Goal: Task Accomplishment & Management: Manage account settings

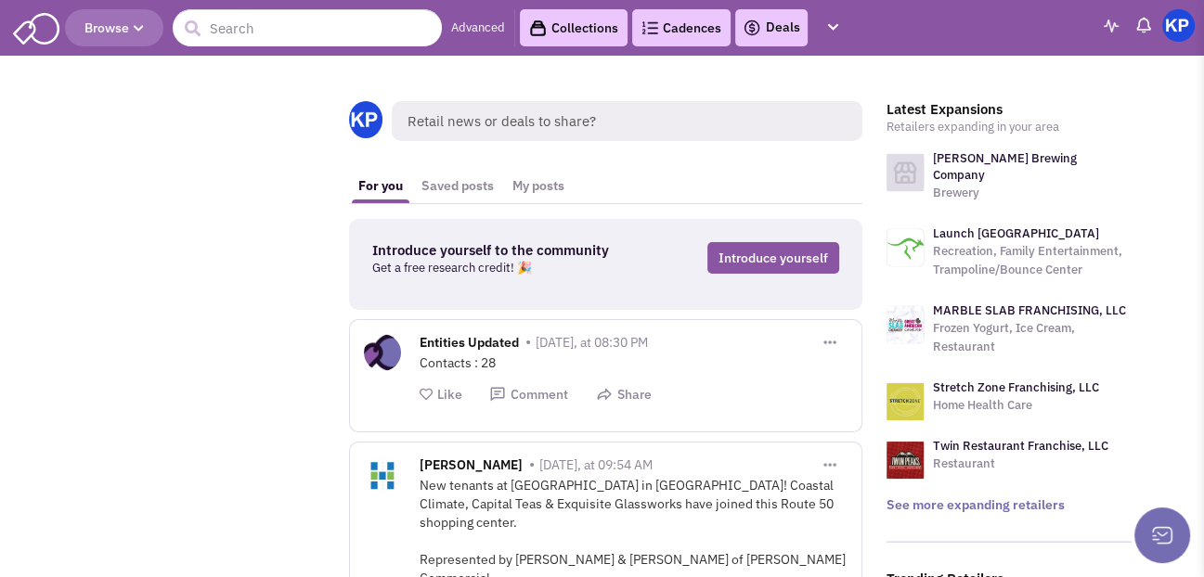
click at [800, 27] on link "Deals" at bounding box center [771, 28] width 58 height 22
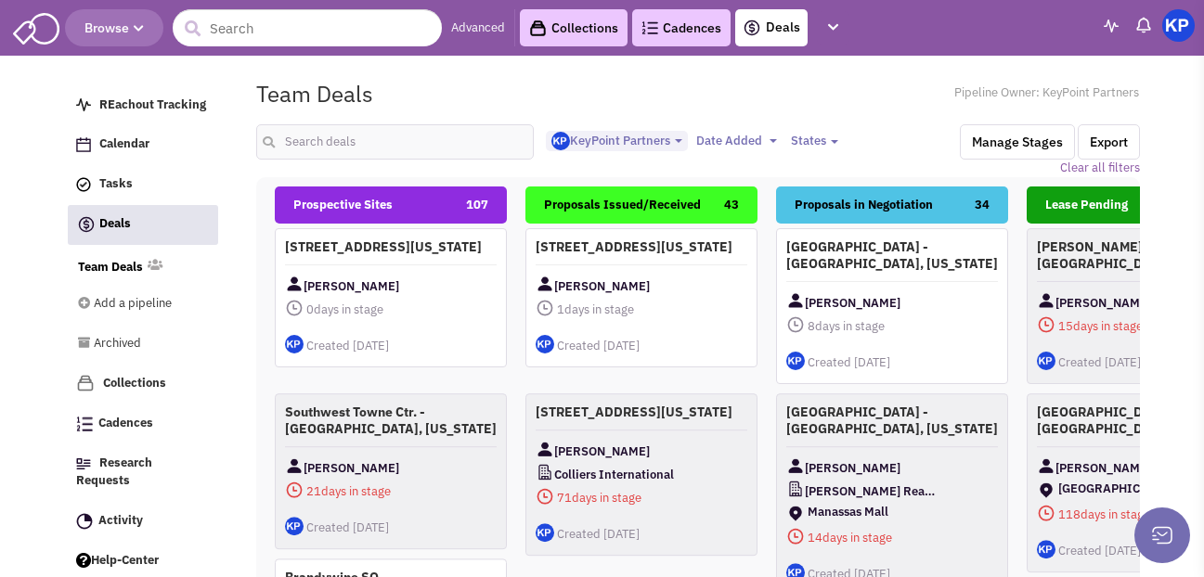
select select "1900"
select select
click at [389, 160] on input "text" at bounding box center [395, 141] width 278 height 35
type input "elsinore"
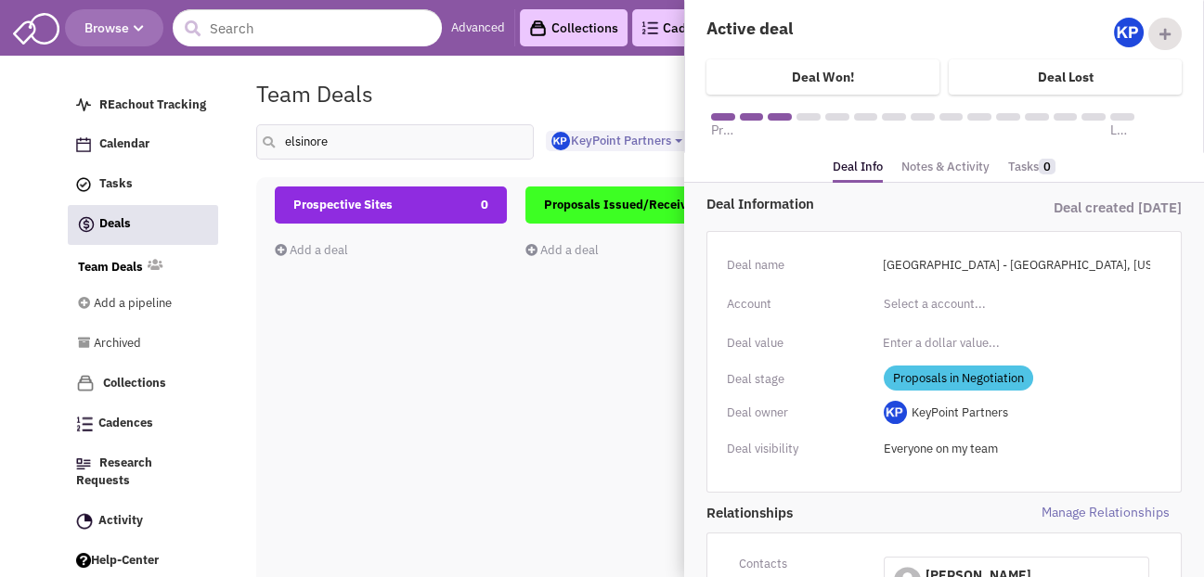
click at [950, 163] on link "Notes & Activity" at bounding box center [945, 167] width 88 height 27
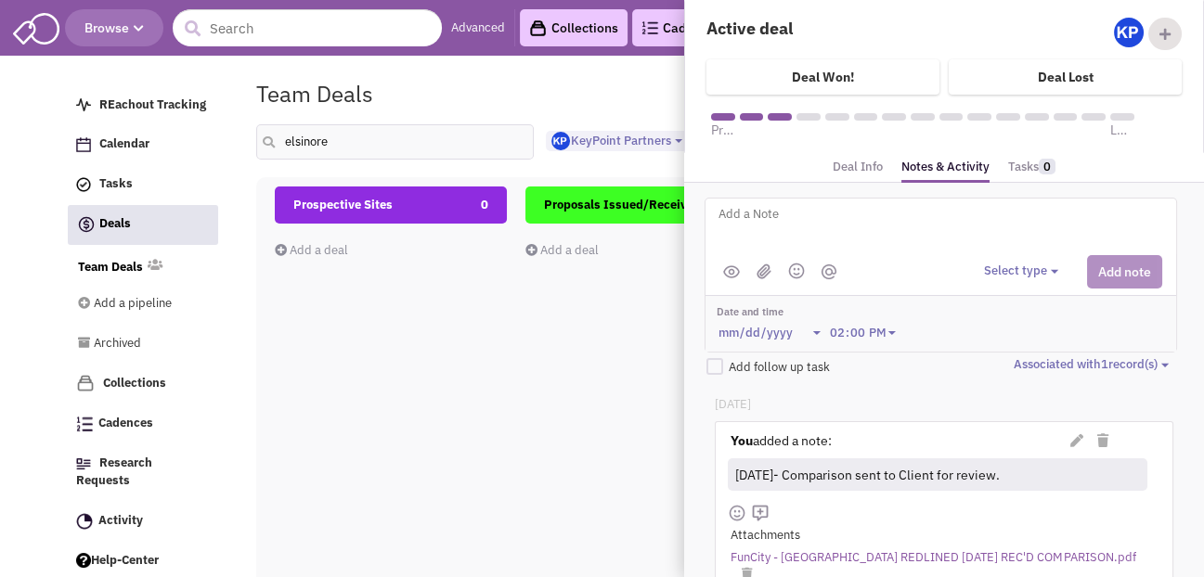
click at [900, 225] on textarea at bounding box center [945, 228] width 459 height 51
type textarea "[DATE]- Revised proposal issued."
click at [1007, 273] on button "Select type" at bounding box center [1024, 272] width 80 height 18
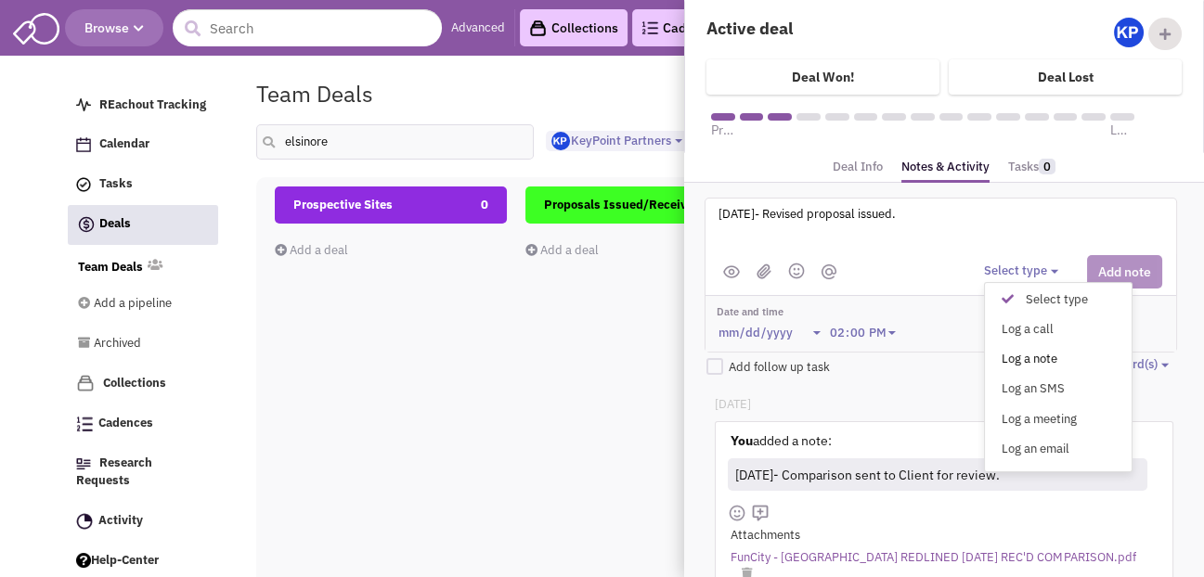
click at [1018, 356] on div "Log a note" at bounding box center [1011, 360] width 45 height 18
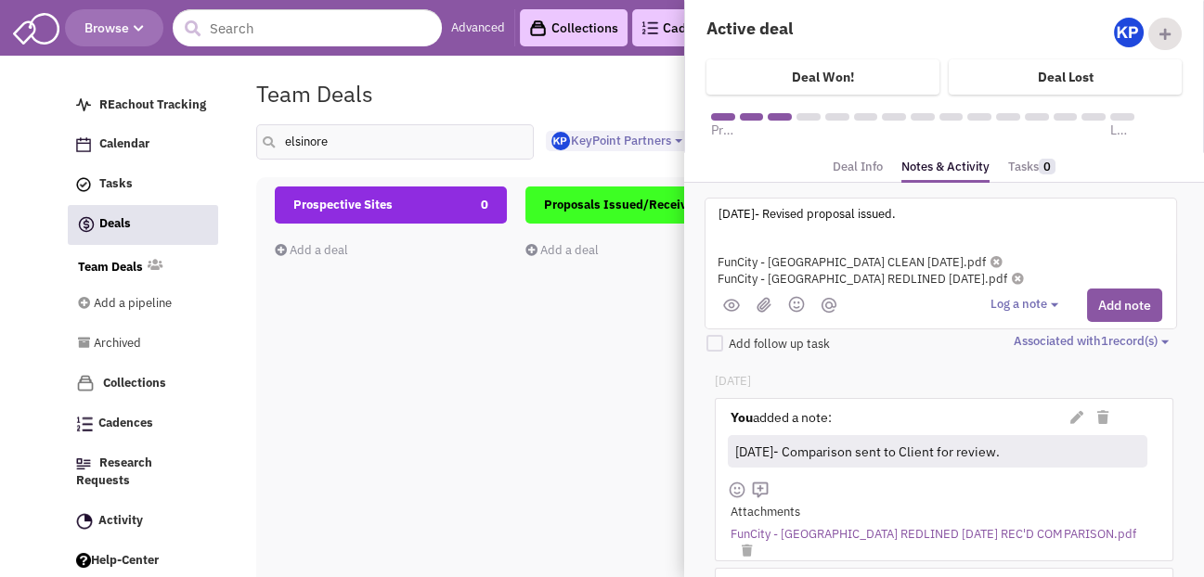
click at [1136, 308] on button "Add note" at bounding box center [1124, 305] width 75 height 33
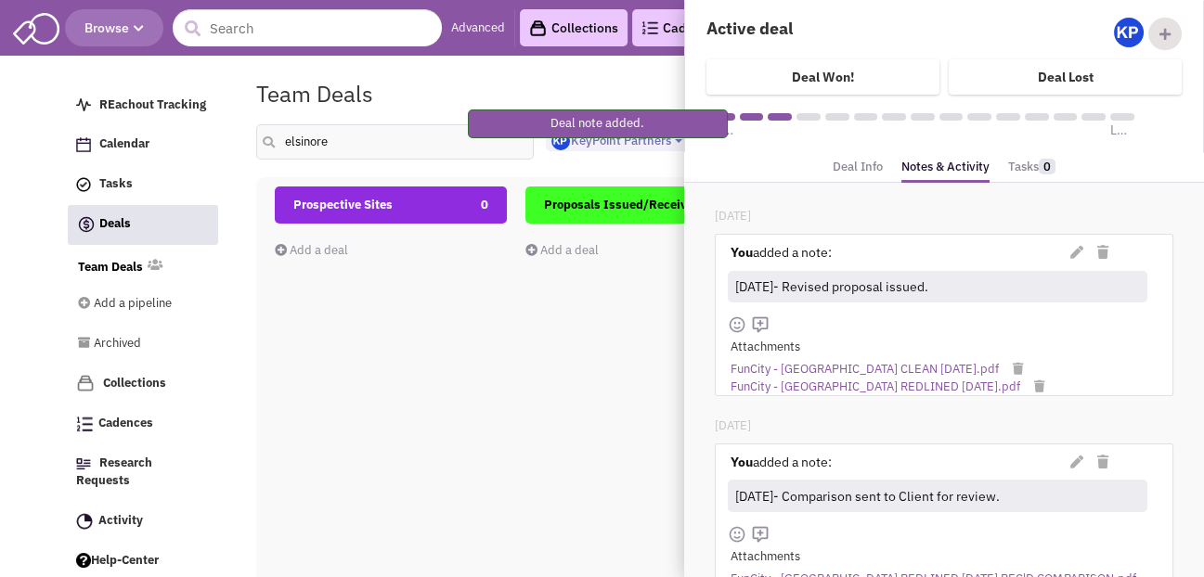
click at [572, 61] on div "Browse Advanced Collections Cadences 0 Deals Activity 37 Help-Center REachout T…" at bounding box center [602, 30] width 1204 height 61
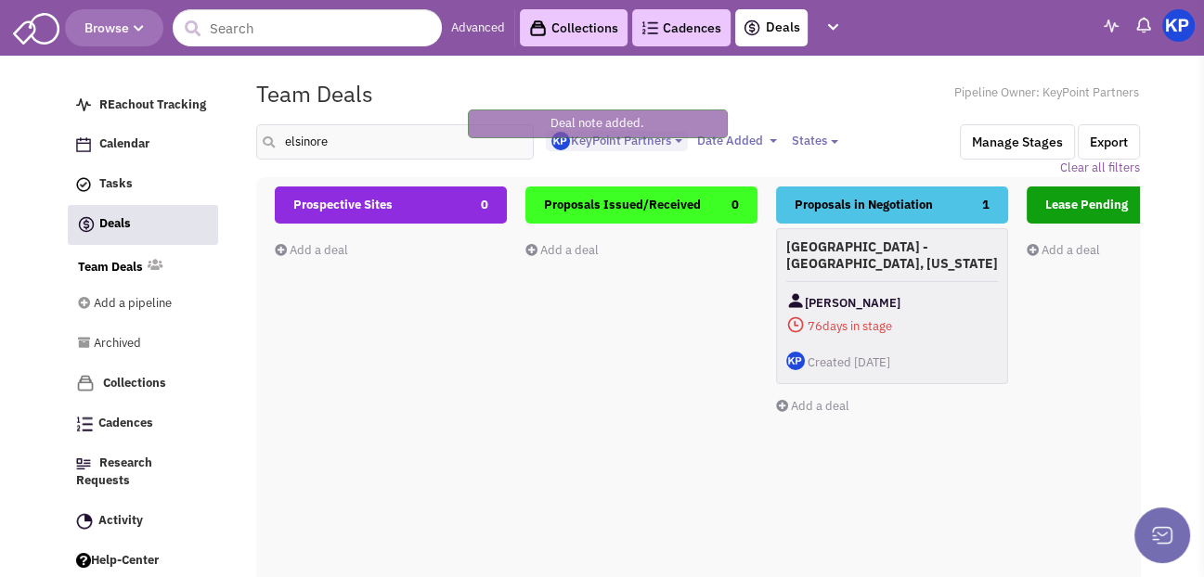
click at [1173, 42] on img at bounding box center [1178, 25] width 32 height 32
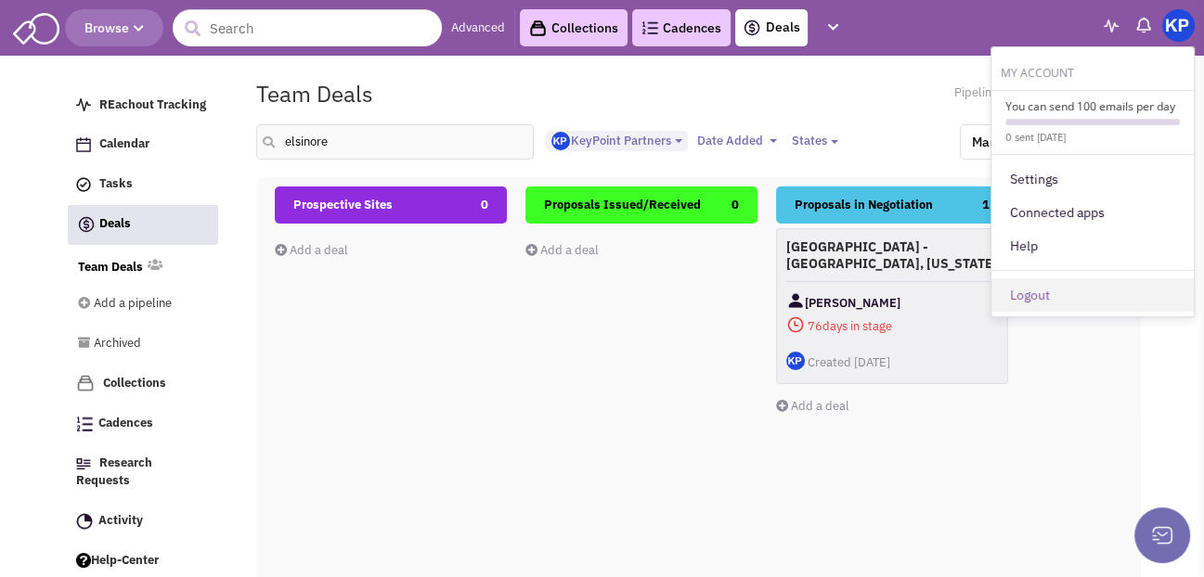
click at [1034, 312] on link "Logout" at bounding box center [1092, 294] width 202 height 33
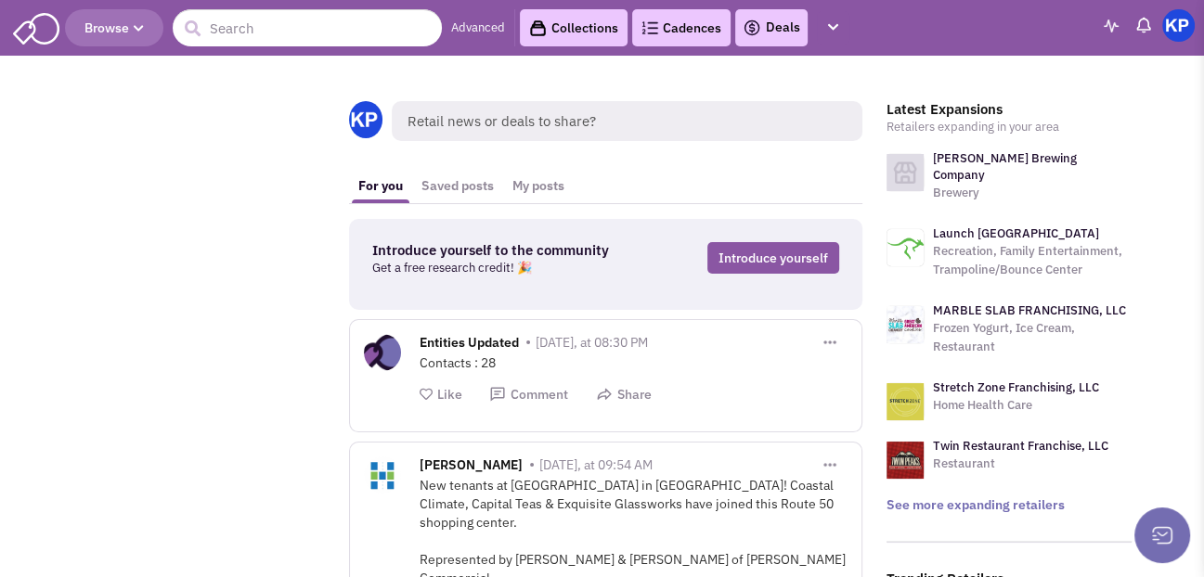
click at [761, 23] on img at bounding box center [751, 28] width 19 height 22
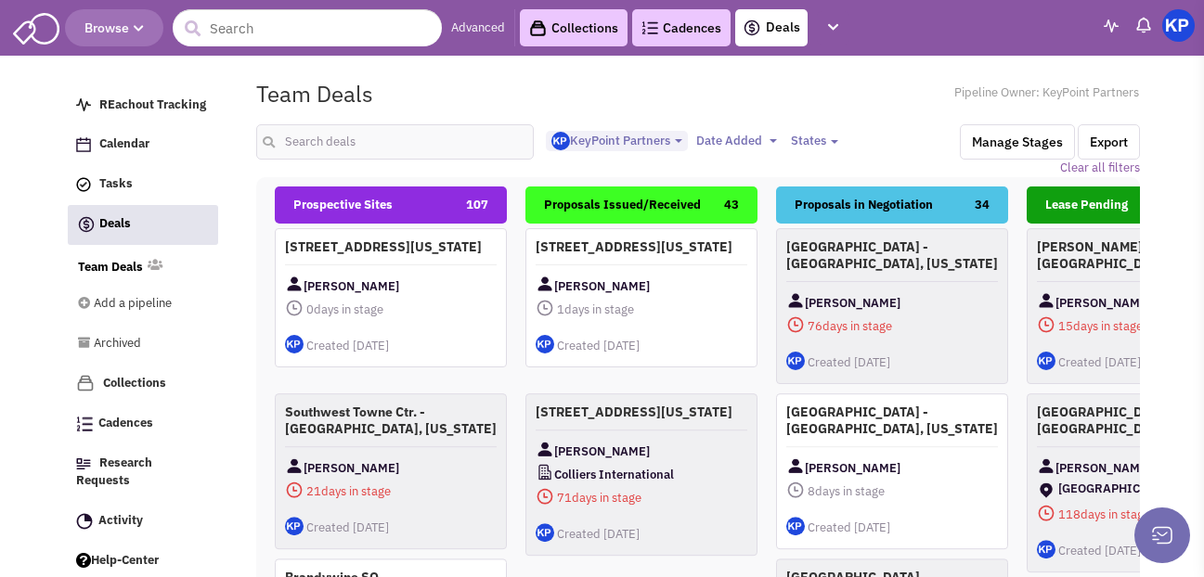
select select "1900"
select select
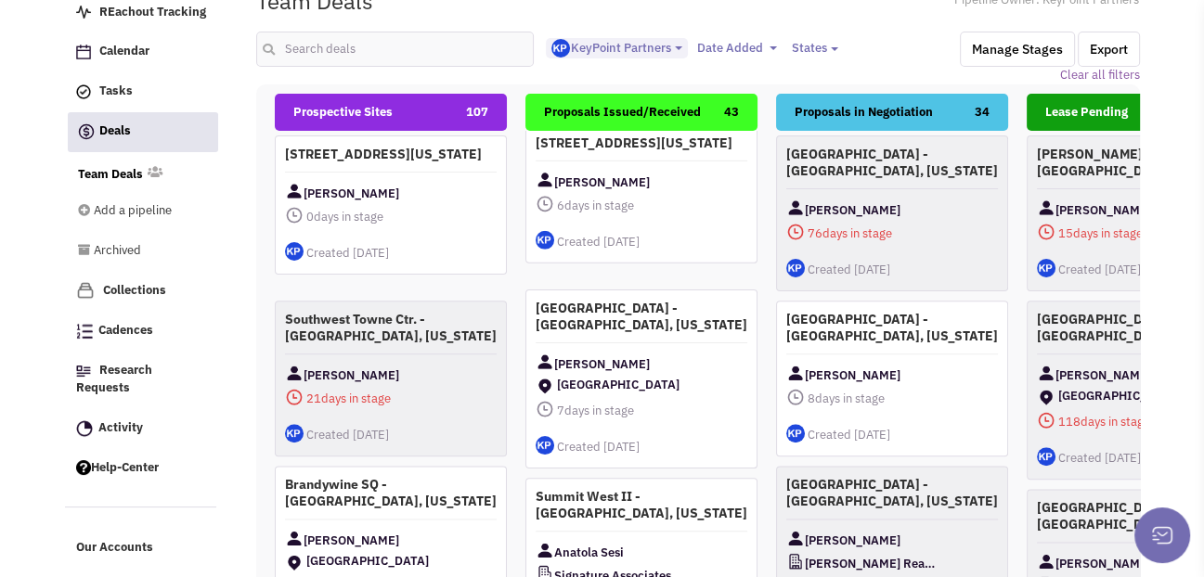
scroll to position [835, 0]
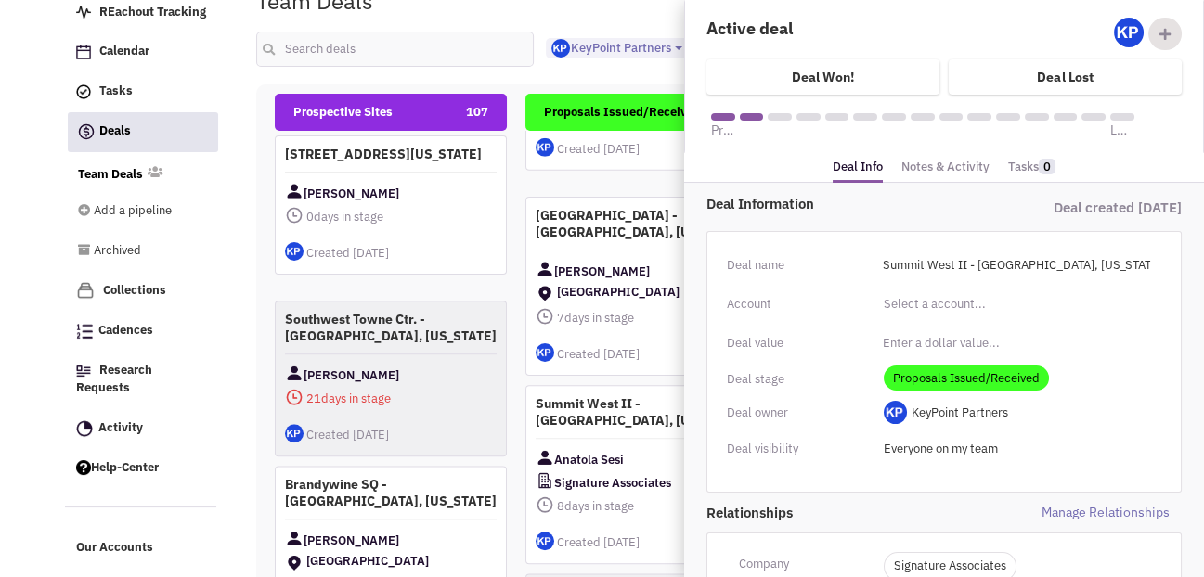
click at [950, 161] on link "Notes & Activity" at bounding box center [945, 167] width 88 height 27
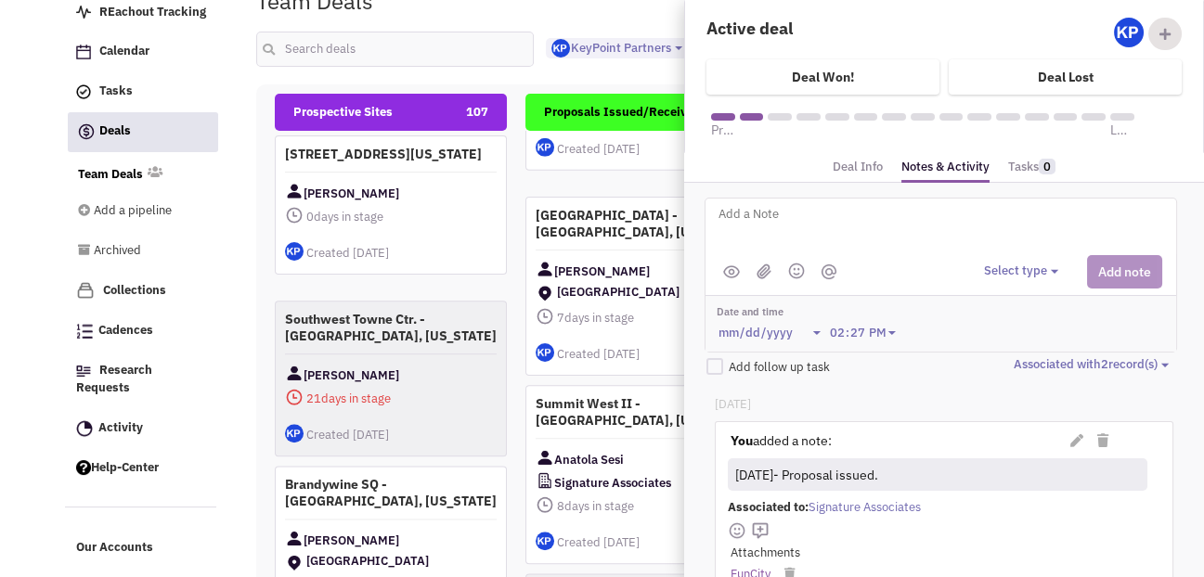
click at [864, 220] on textarea at bounding box center [945, 228] width 459 height 51
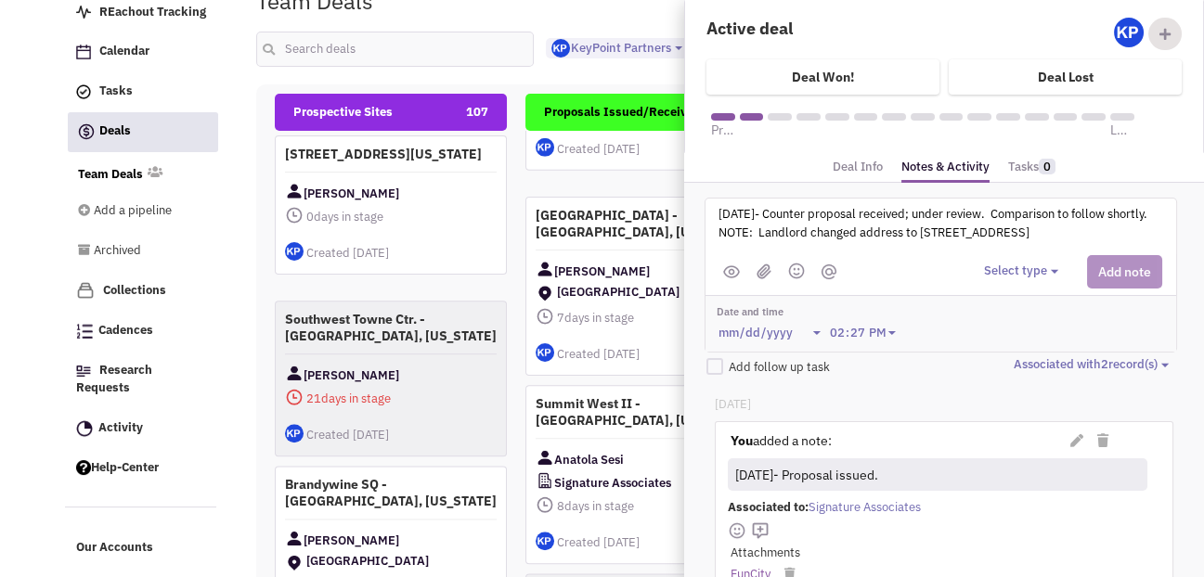
type textarea "9/24/25- Counter proposal received; under review. Comparison to follow shortly.…"
click at [1001, 271] on button "Select type" at bounding box center [1024, 272] width 80 height 18
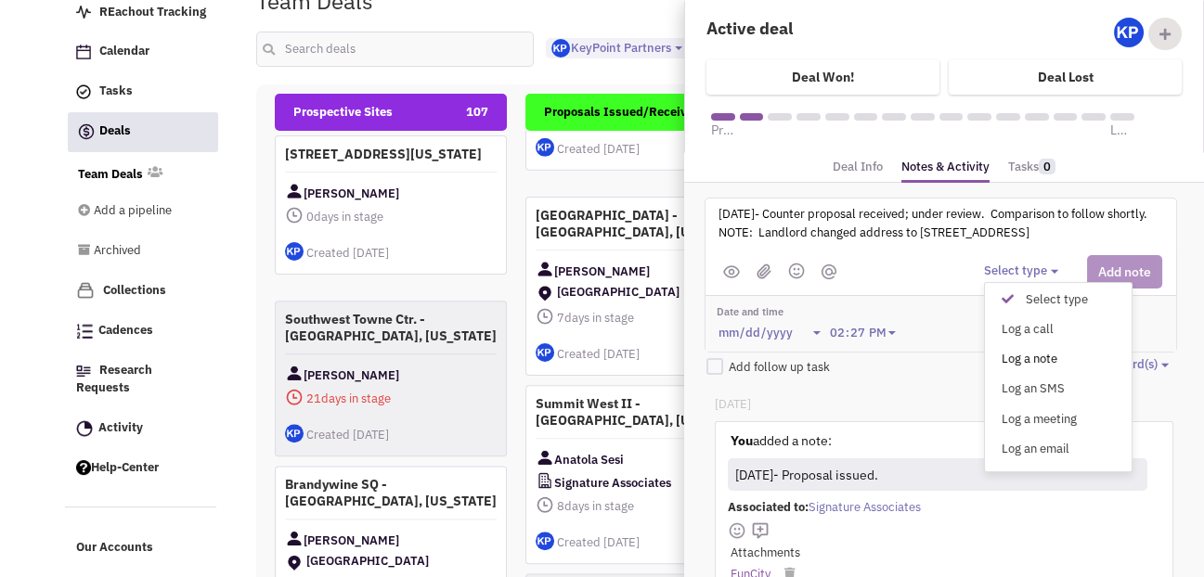
click at [1012, 355] on div "Log a note" at bounding box center [1011, 360] width 45 height 18
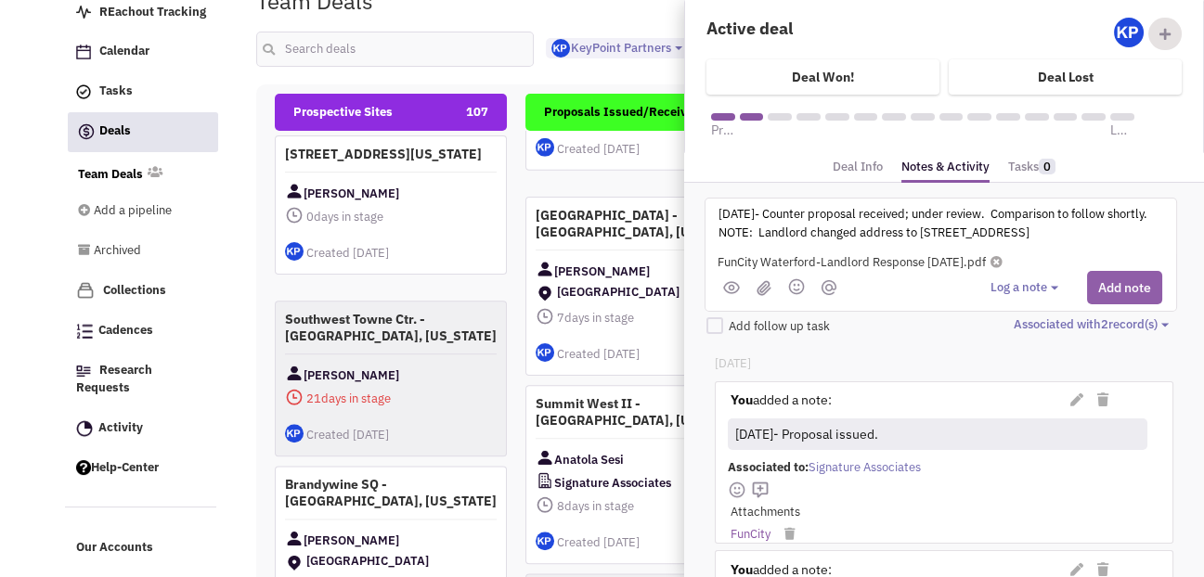
click at [1108, 281] on button "Add note" at bounding box center [1124, 287] width 75 height 33
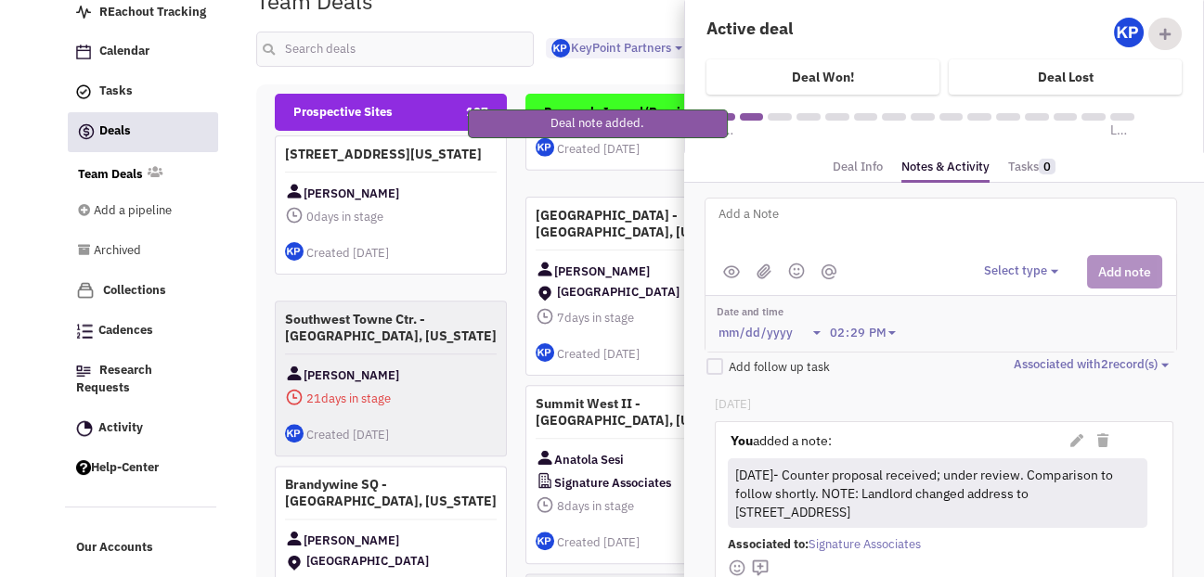
click at [840, 228] on textarea at bounding box center [945, 228] width 459 height 51
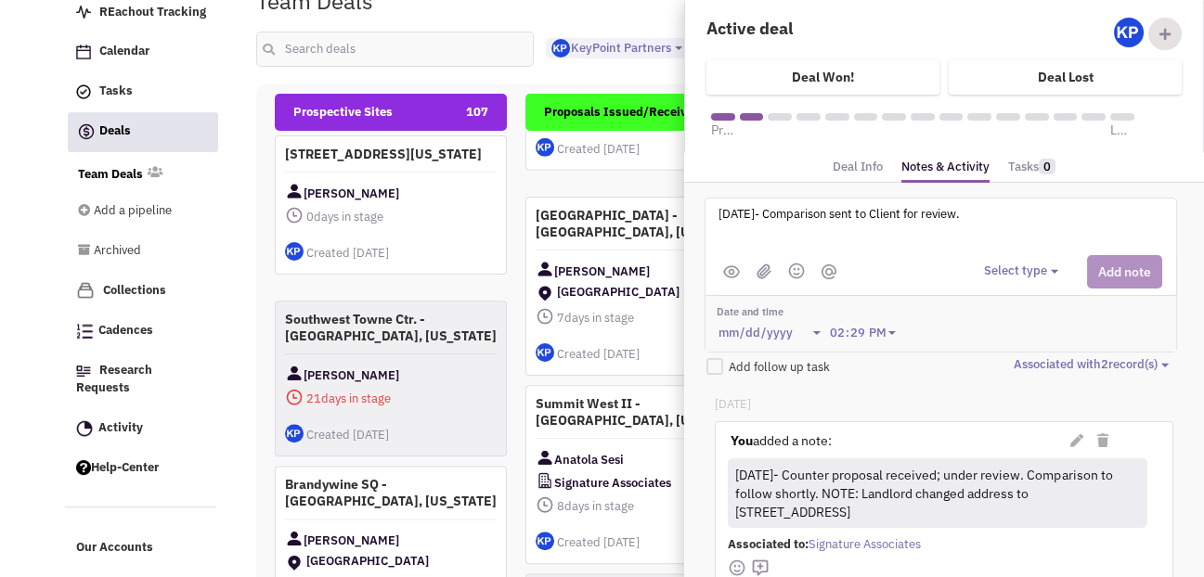
type textarea "9/24/25- Comparison sent to Client for review."
click at [1017, 270] on button "Select type" at bounding box center [1024, 272] width 80 height 18
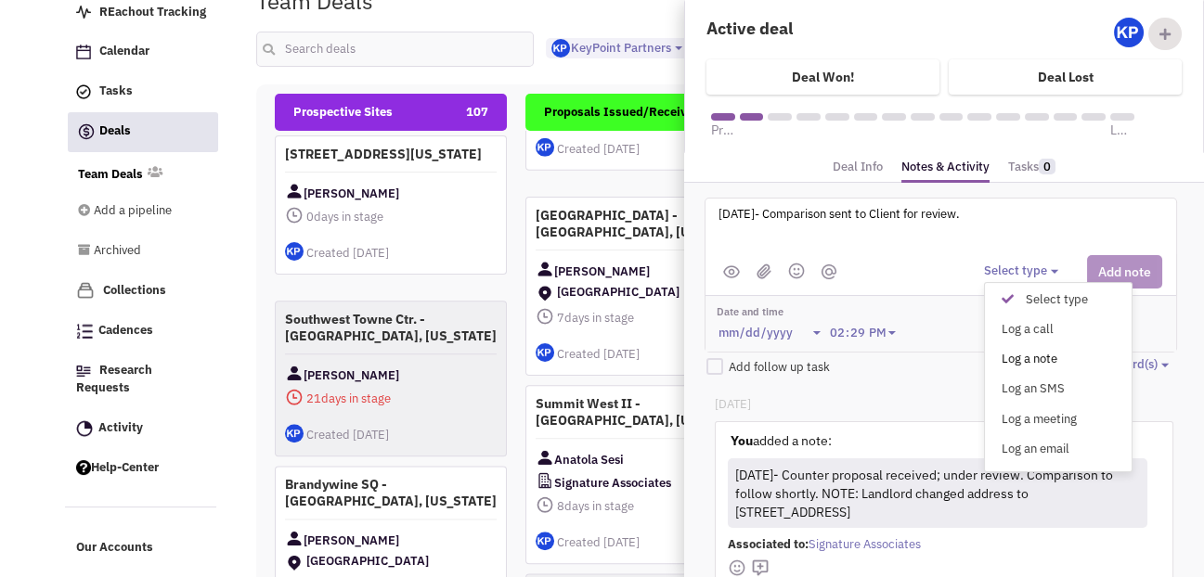
click at [1035, 359] on div "Log a note" at bounding box center [1011, 360] width 45 height 18
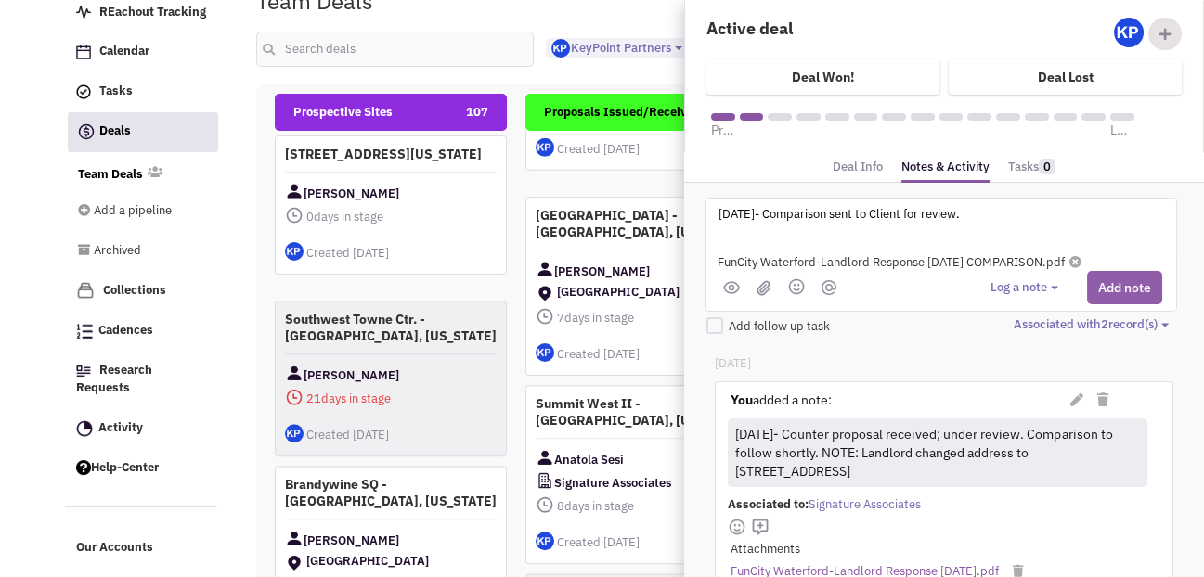
click at [1112, 277] on button "Add note" at bounding box center [1124, 287] width 75 height 33
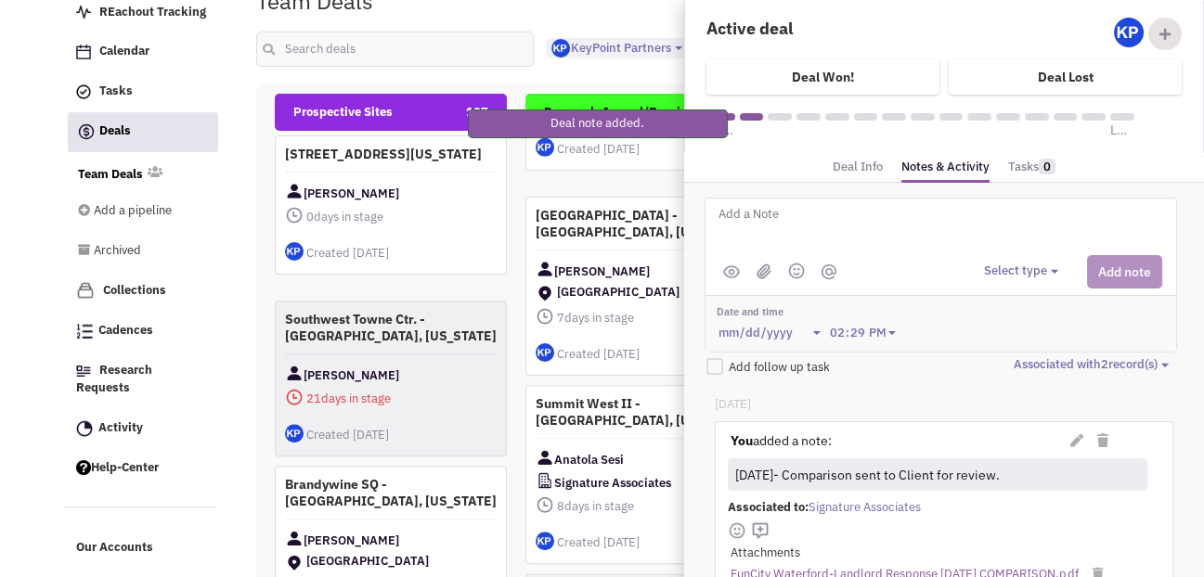
click at [639, 22] on div "Team Deals Pipeline Owner: KeyPoint Partners" at bounding box center [698, 1] width 908 height 43
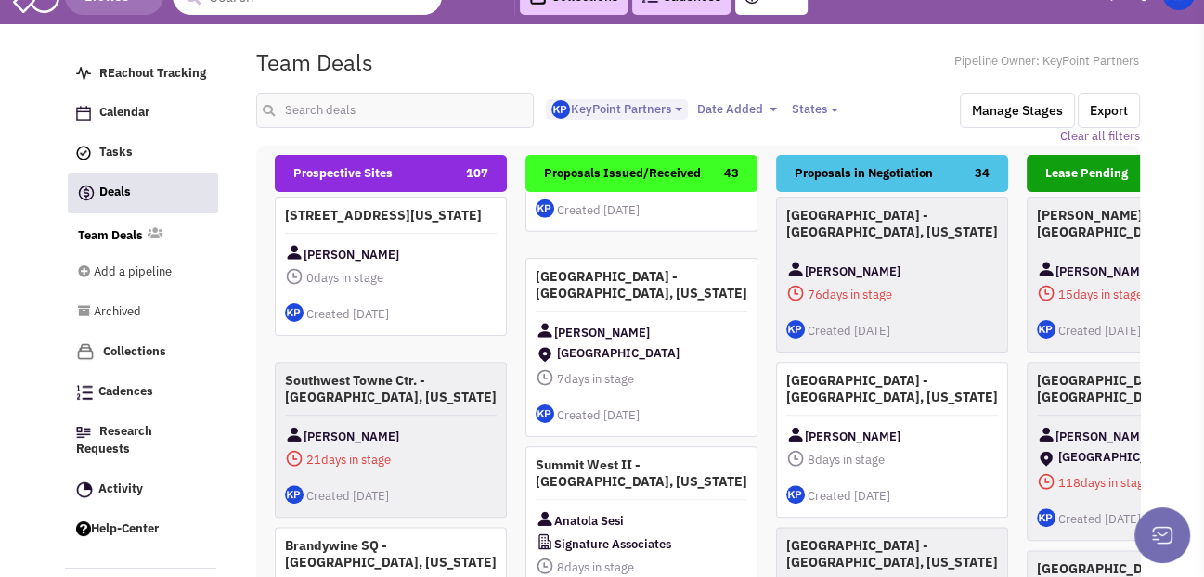
scroll to position [0, 0]
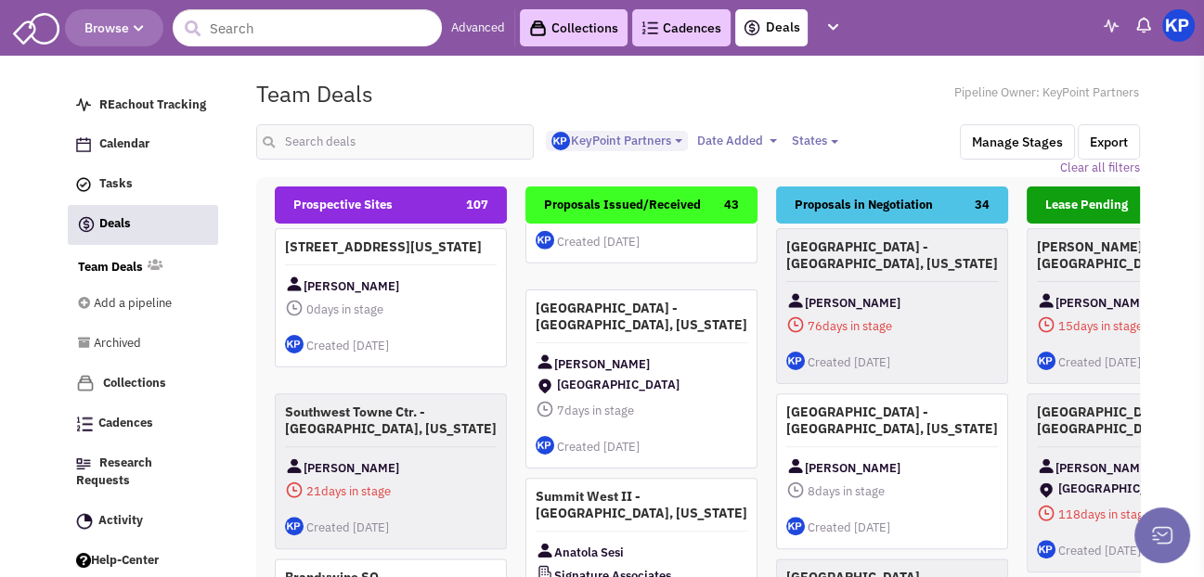
click at [1173, 42] on img at bounding box center [1178, 25] width 32 height 32
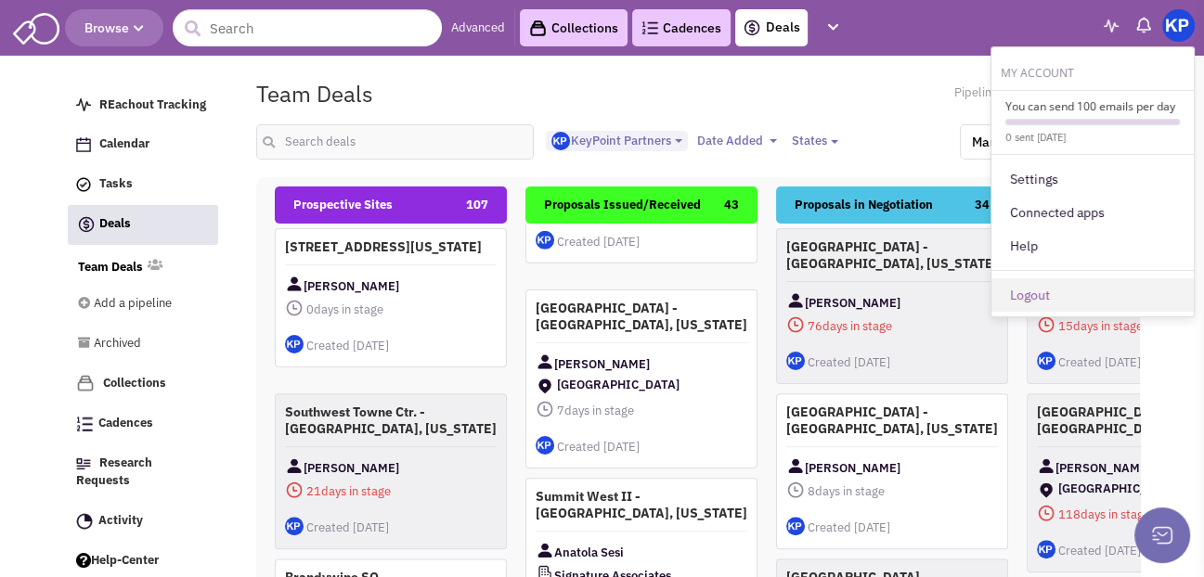
click at [1052, 312] on link "Logout" at bounding box center [1092, 294] width 202 height 33
